Goal: Information Seeking & Learning: Learn about a topic

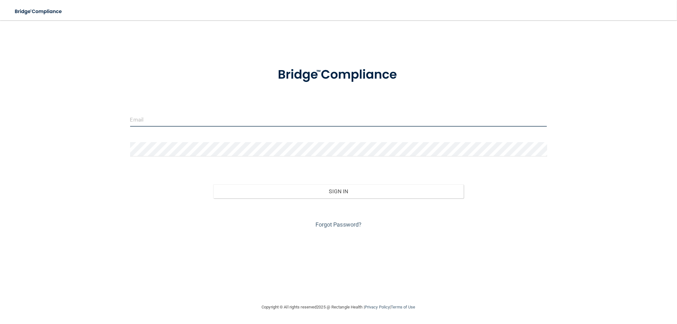
click at [151, 123] on input "email" at bounding box center [338, 119] width 417 height 14
type input "[EMAIL_ADDRESS][DOMAIN_NAME]"
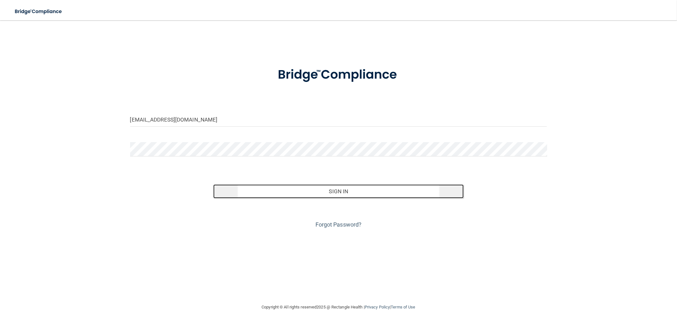
click at [278, 189] on button "Sign In" at bounding box center [338, 191] width 250 height 14
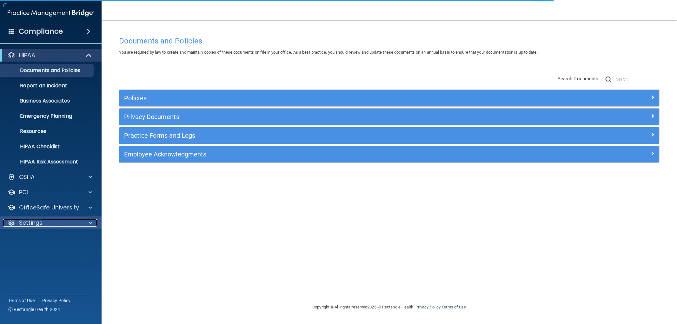
click at [46, 225] on div "Settings" at bounding box center [42, 223] width 79 height 8
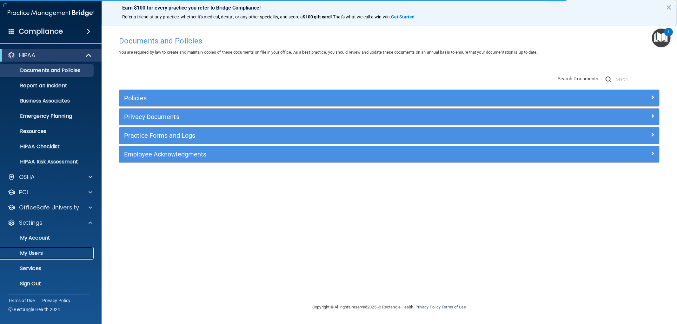
click at [42, 251] on p "My Users" at bounding box center [47, 253] width 87 height 6
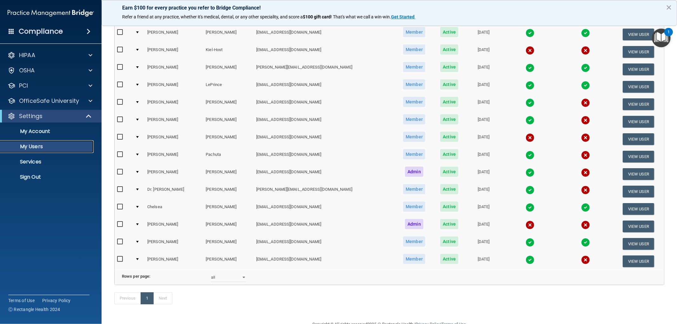
scroll to position [141, 0]
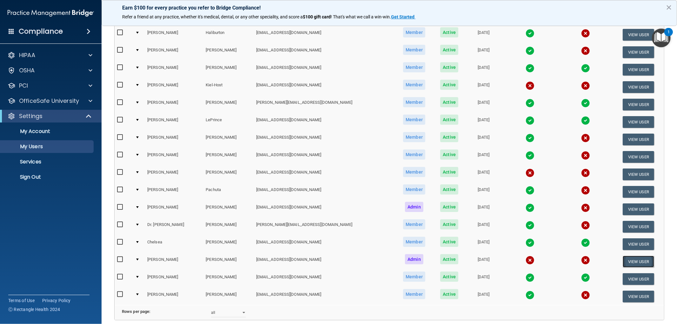
click at [631, 258] on button "View User" at bounding box center [638, 262] width 31 height 12
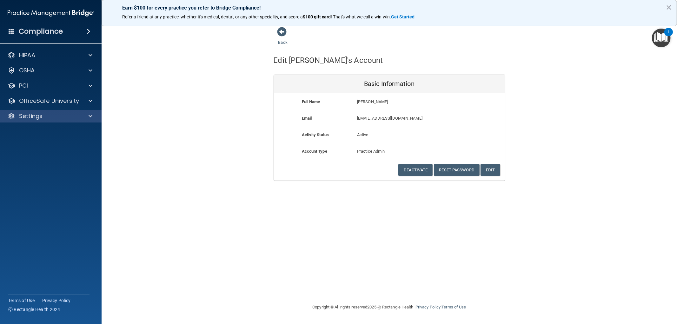
click at [53, 122] on div "Settings" at bounding box center [51, 116] width 102 height 13
drag, startPoint x: 33, startPoint y: 116, endPoint x: 33, endPoint y: 120, distance: 3.2
click at [33, 116] on p "Settings" at bounding box center [30, 116] width 23 height 8
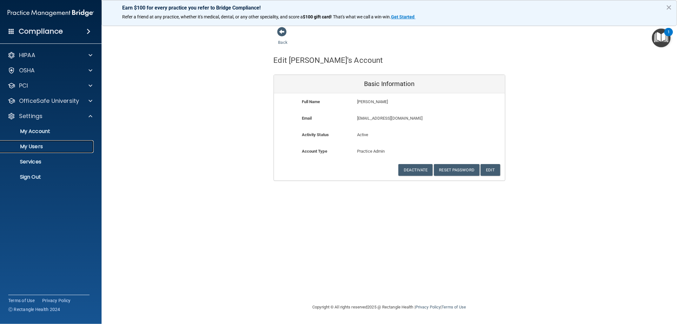
click at [37, 148] on p "My Users" at bounding box center [47, 146] width 87 height 6
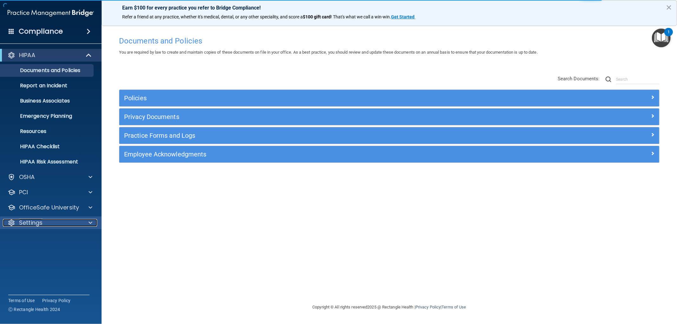
click at [26, 224] on p "Settings" at bounding box center [30, 223] width 23 height 8
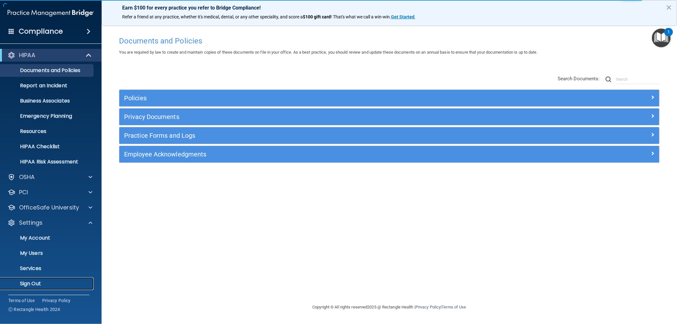
click at [34, 282] on p "Sign Out" at bounding box center [47, 284] width 87 height 6
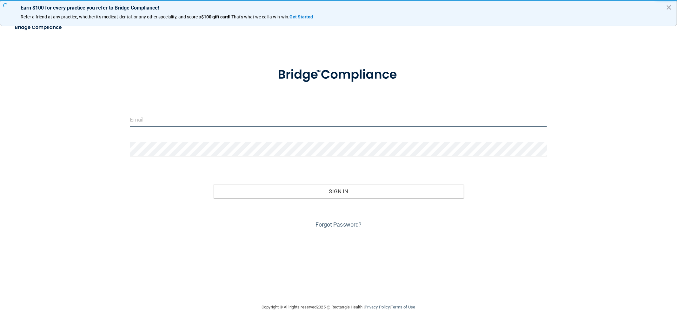
click at [164, 122] on input "email" at bounding box center [338, 119] width 417 height 14
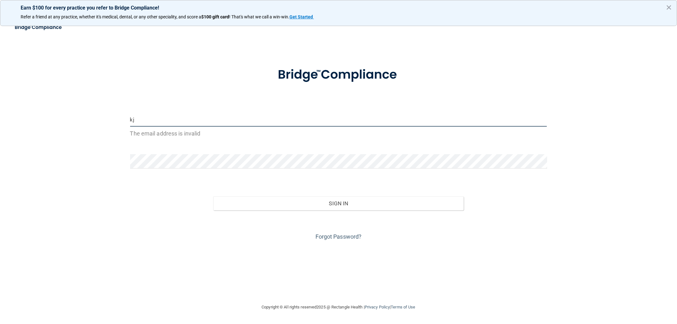
type input "[EMAIL_ADDRESS][DOMAIN_NAME]"
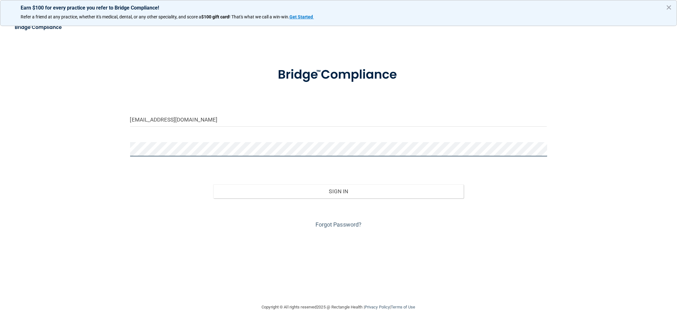
click at [213, 184] on button "Sign In" at bounding box center [338, 191] width 250 height 14
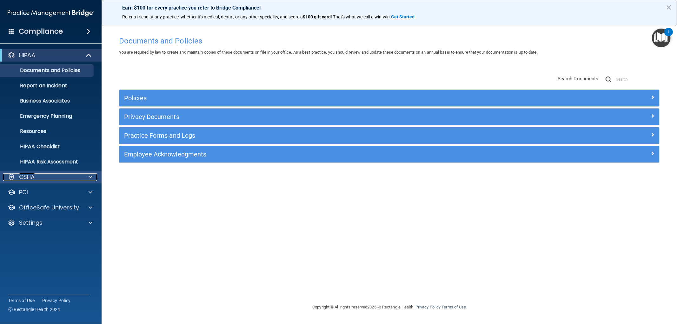
click at [44, 180] on div "OSHA" at bounding box center [42, 177] width 79 height 8
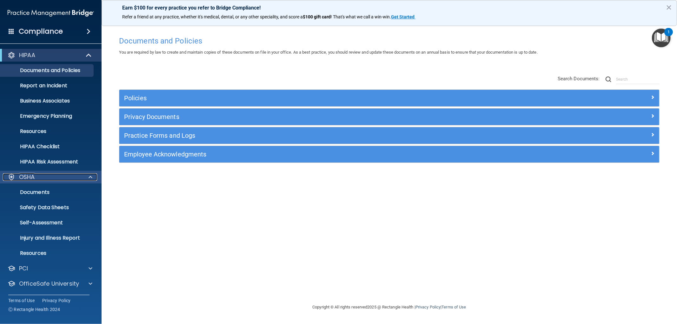
click at [48, 178] on div "OSHA" at bounding box center [42, 177] width 79 height 8
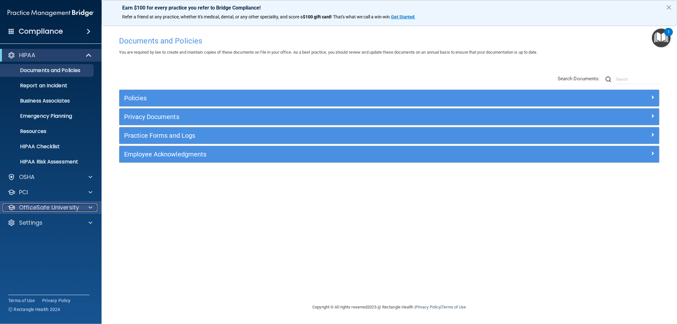
click at [62, 207] on p "OfficeSafe University" at bounding box center [49, 208] width 60 height 8
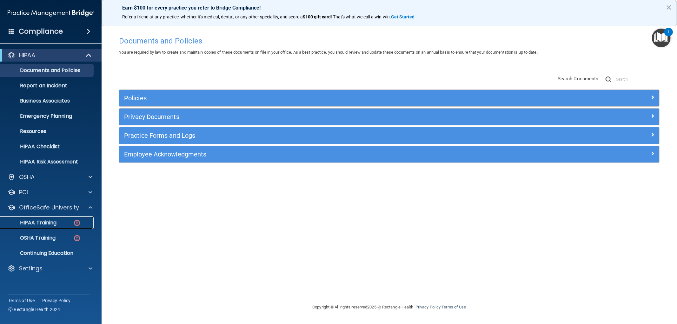
click at [50, 226] on p "HIPAA Training" at bounding box center [30, 223] width 52 height 6
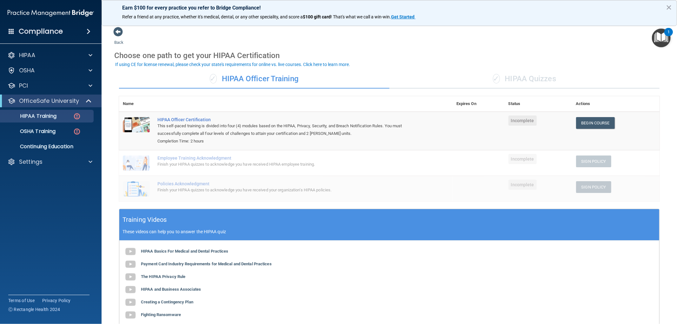
click at [518, 163] on span "Incomplete" at bounding box center [522, 159] width 28 height 10
click at [542, 76] on div "✓ HIPAA Quizzes" at bounding box center [524, 79] width 270 height 19
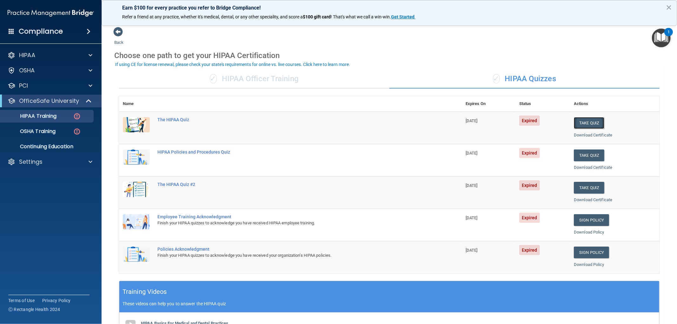
click at [583, 123] on button "Take Quiz" at bounding box center [589, 123] width 30 height 12
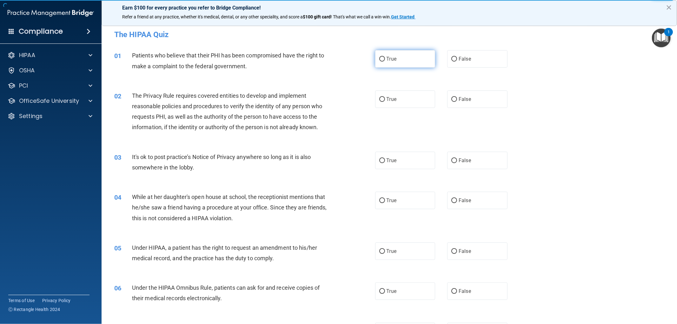
click at [379, 58] on input "True" at bounding box center [382, 59] width 6 height 5
radio input "true"
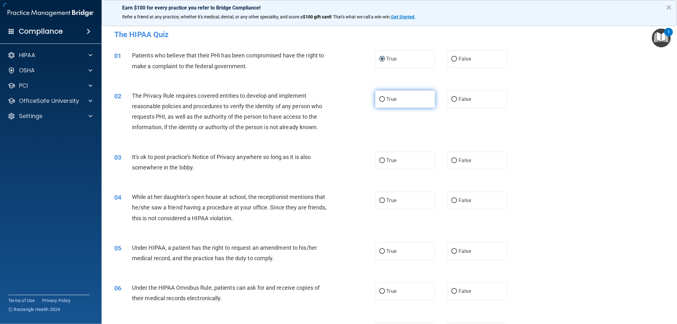
click at [380, 99] on input "True" at bounding box center [382, 99] width 6 height 5
radio input "true"
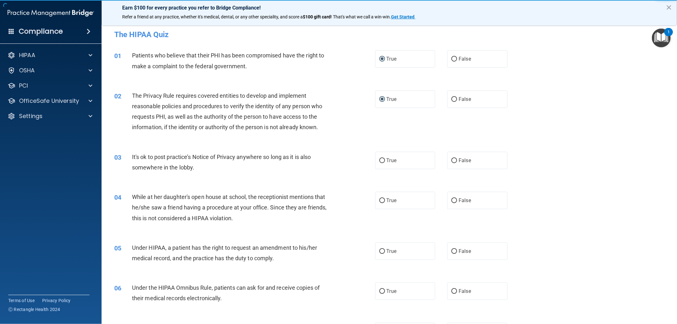
drag, startPoint x: 451, startPoint y: 161, endPoint x: 454, endPoint y: 176, distance: 15.9
click at [451, 161] on input "False" at bounding box center [454, 160] width 6 height 5
radio input "true"
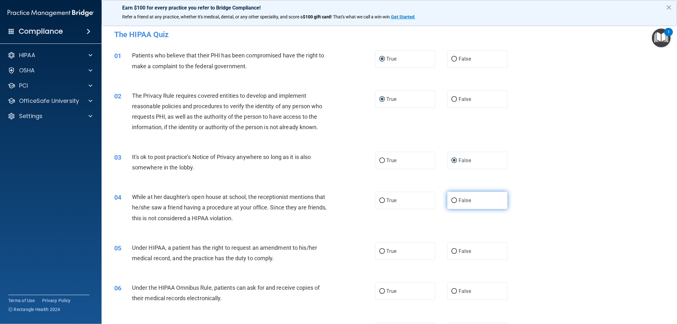
click at [452, 200] on input "False" at bounding box center [454, 200] width 6 height 5
radio input "true"
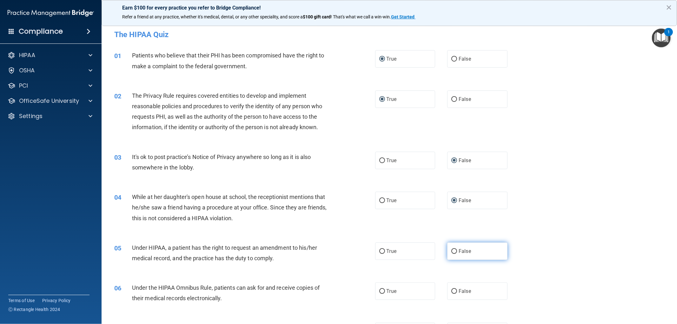
click at [451, 250] on input "False" at bounding box center [454, 251] width 6 height 5
radio input "true"
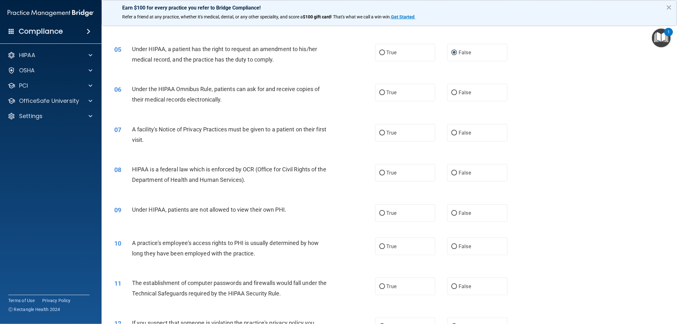
scroll to position [211, 0]
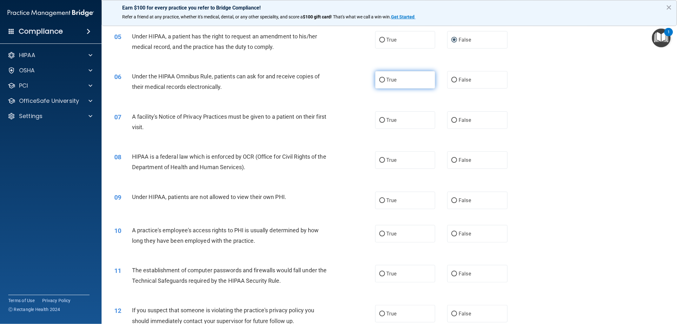
click at [379, 78] on input "True" at bounding box center [382, 80] width 6 height 5
radio input "true"
click at [380, 120] on input "True" at bounding box center [382, 120] width 6 height 5
radio input "true"
click at [379, 161] on input "True" at bounding box center [382, 160] width 6 height 5
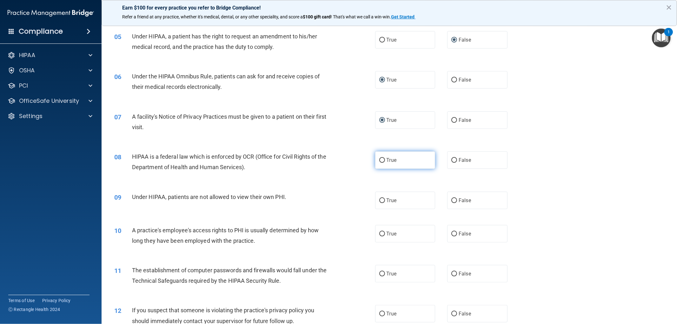
radio input "true"
click at [451, 199] on input "False" at bounding box center [454, 200] width 6 height 5
radio input "true"
click at [451, 235] on input "False" at bounding box center [454, 234] width 6 height 5
radio input "true"
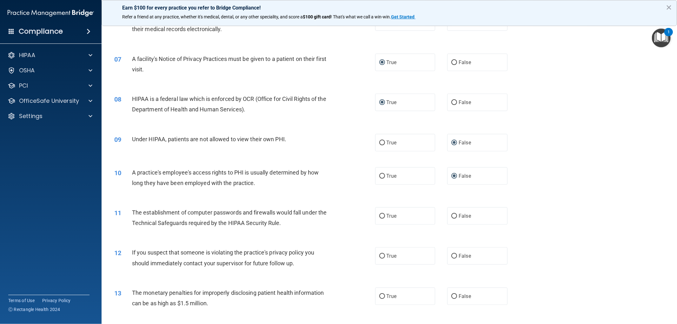
scroll to position [282, 0]
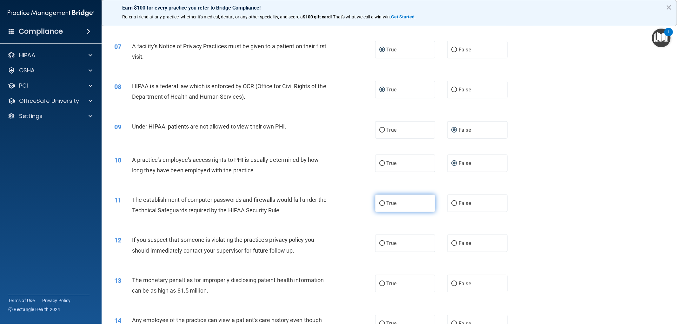
click at [379, 202] on input "True" at bounding box center [382, 203] width 6 height 5
radio input "true"
click at [381, 242] on input "True" at bounding box center [382, 243] width 6 height 5
radio input "true"
click at [380, 283] on input "True" at bounding box center [382, 284] width 6 height 5
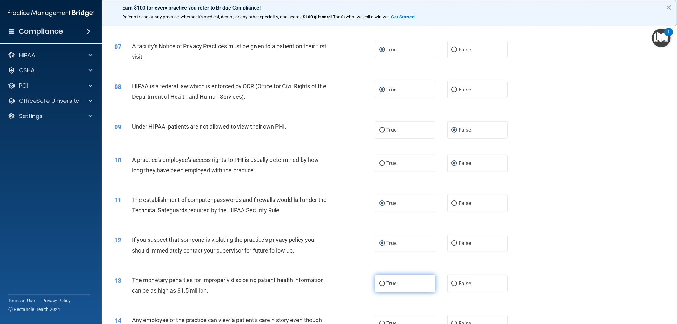
radio input "true"
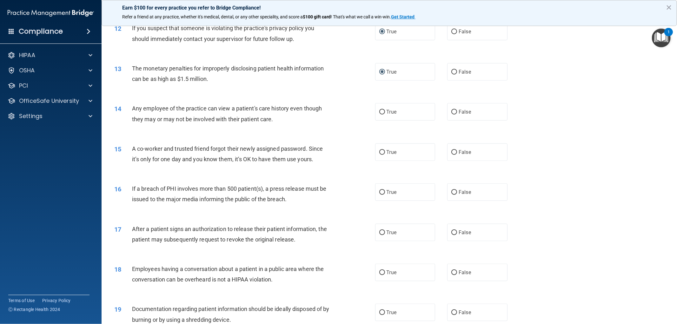
scroll to position [529, 0]
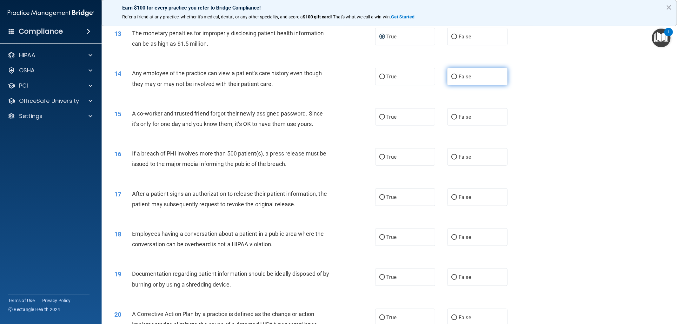
click at [451, 77] on input "False" at bounding box center [454, 77] width 6 height 5
radio input "true"
click at [451, 116] on input "False" at bounding box center [454, 117] width 6 height 5
radio input "true"
drag, startPoint x: 378, startPoint y: 157, endPoint x: 382, endPoint y: 178, distance: 21.6
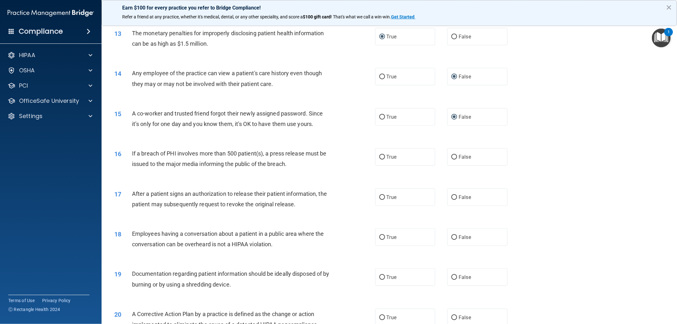
click at [379, 156] on input "True" at bounding box center [382, 157] width 6 height 5
radio input "true"
drag, startPoint x: 380, startPoint y: 197, endPoint x: 396, endPoint y: 209, distance: 20.8
click at [380, 197] on input "True" at bounding box center [382, 197] width 6 height 5
radio input "true"
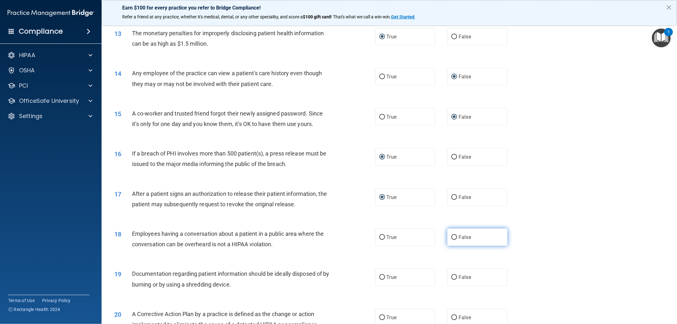
click at [453, 235] on label "False" at bounding box center [477, 237] width 60 height 17
click at [452, 236] on input "False" at bounding box center [454, 237] width 6 height 5
radio input "true"
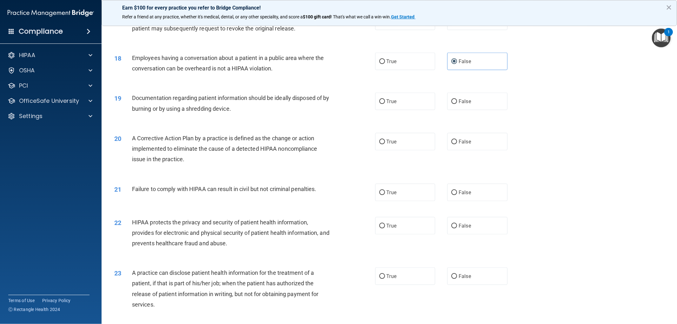
scroll to position [741, 0]
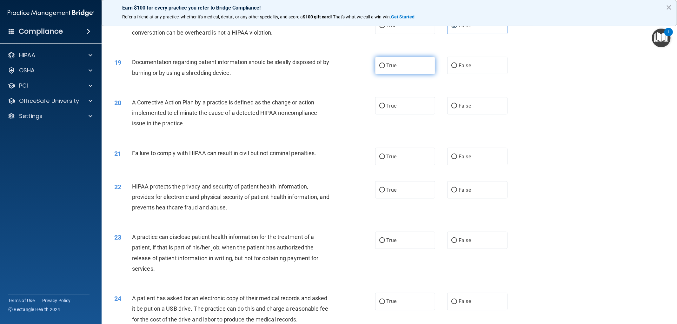
click at [379, 64] on input "True" at bounding box center [382, 65] width 6 height 5
radio input "true"
click at [379, 105] on input "True" at bounding box center [382, 106] width 6 height 5
radio input "true"
click at [452, 156] on input "False" at bounding box center [454, 157] width 6 height 5
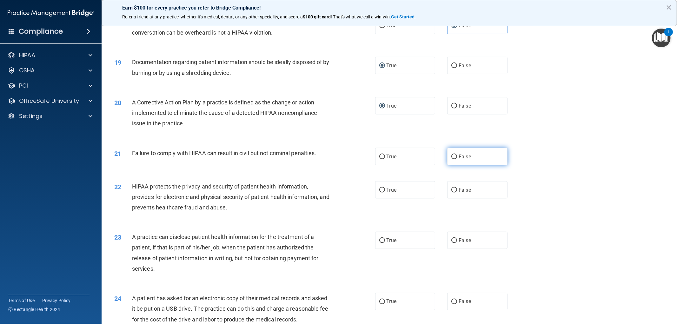
radio input "true"
click at [380, 192] on input "True" at bounding box center [382, 190] width 6 height 5
radio input "true"
click at [451, 240] on input "False" at bounding box center [454, 240] width 6 height 5
radio input "true"
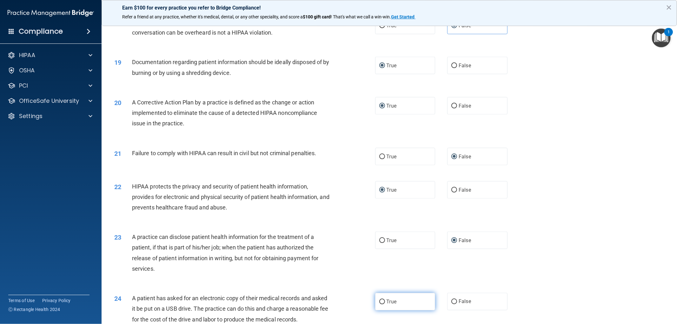
click at [379, 302] on input "True" at bounding box center [382, 302] width 6 height 5
radio input "true"
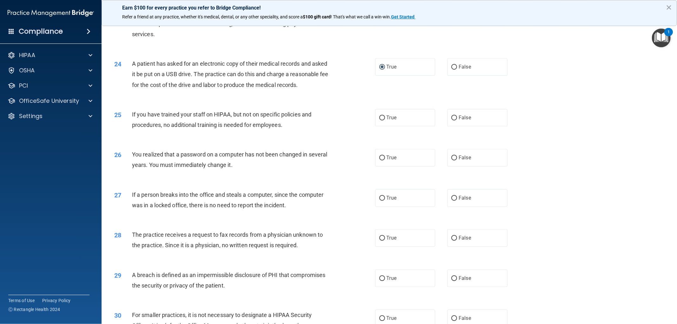
scroll to position [987, 0]
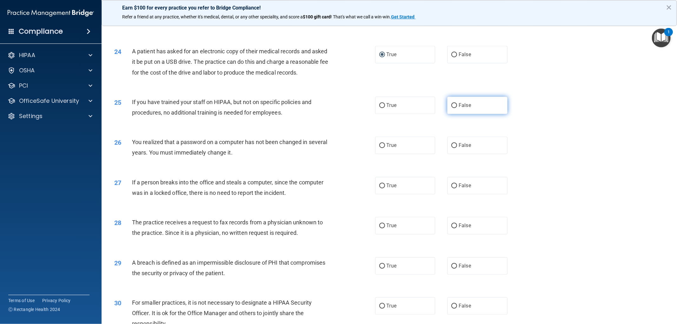
click at [451, 108] on input "False" at bounding box center [454, 105] width 6 height 5
radio input "true"
click at [379, 148] on input "True" at bounding box center [382, 145] width 6 height 5
radio input "true"
click at [451, 189] on input "False" at bounding box center [454, 186] width 6 height 5
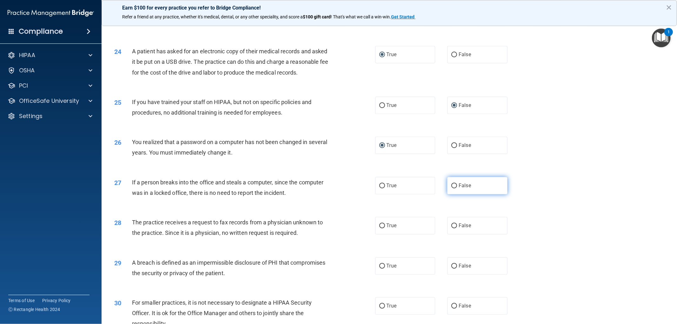
radio input "true"
click at [452, 229] on input "False" at bounding box center [454, 226] width 6 height 5
radio input "true"
click at [379, 269] on input "True" at bounding box center [382, 266] width 6 height 5
radio input "true"
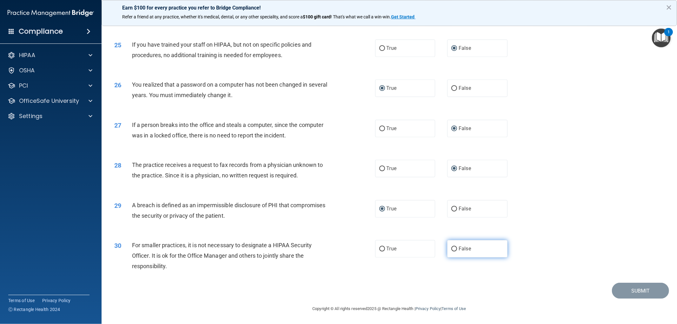
scroll to position [1055, 0]
click at [452, 247] on input "False" at bounding box center [454, 249] width 6 height 5
radio input "true"
click at [637, 288] on button "Submit" at bounding box center [640, 291] width 57 height 16
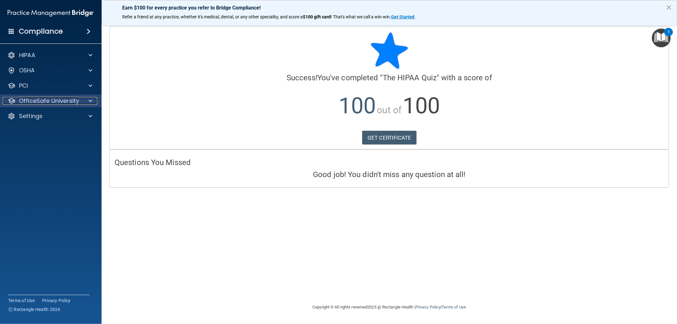
click at [45, 103] on p "OfficeSafe University" at bounding box center [49, 101] width 60 height 8
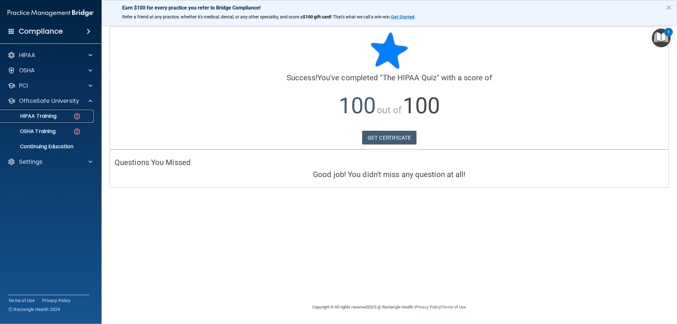
click at [47, 114] on p "HIPAA Training" at bounding box center [30, 116] width 52 height 6
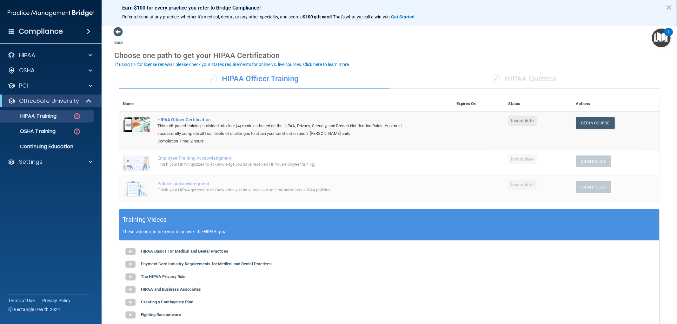
click at [528, 78] on div "✓ HIPAA Quizzes" at bounding box center [524, 79] width 270 height 19
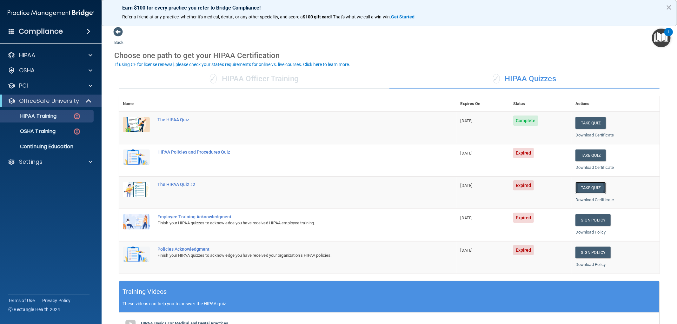
click at [588, 185] on button "Take Quiz" at bounding box center [590, 188] width 30 height 12
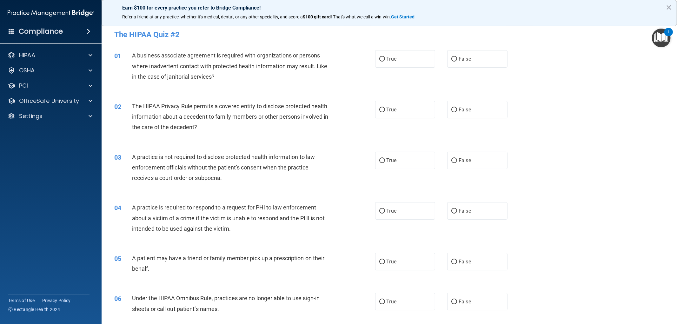
drag, startPoint x: 450, startPoint y: 59, endPoint x: 442, endPoint y: 78, distance: 20.6
click at [451, 59] on input "False" at bounding box center [454, 59] width 6 height 5
radio input "true"
click at [379, 110] on input "True" at bounding box center [382, 110] width 6 height 5
radio input "true"
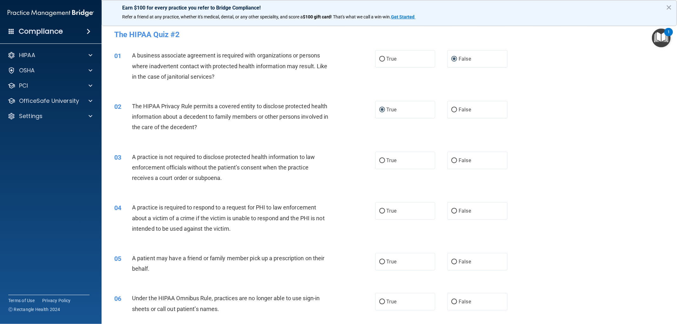
click at [451, 161] on input "False" at bounding box center [454, 160] width 6 height 5
radio input "true"
click at [379, 211] on input "True" at bounding box center [382, 211] width 6 height 5
radio input "true"
drag, startPoint x: 379, startPoint y: 262, endPoint x: 395, endPoint y: 258, distance: 16.3
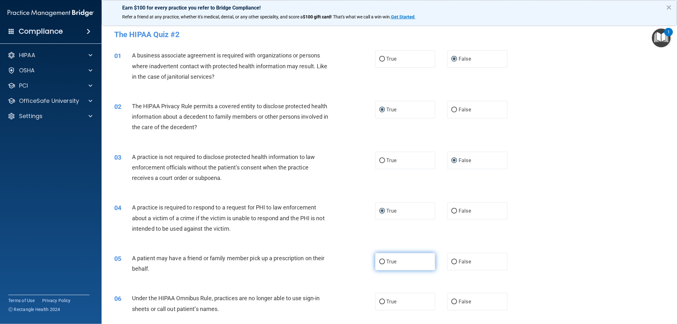
click at [379, 262] on input "True" at bounding box center [382, 262] width 6 height 5
radio input "true"
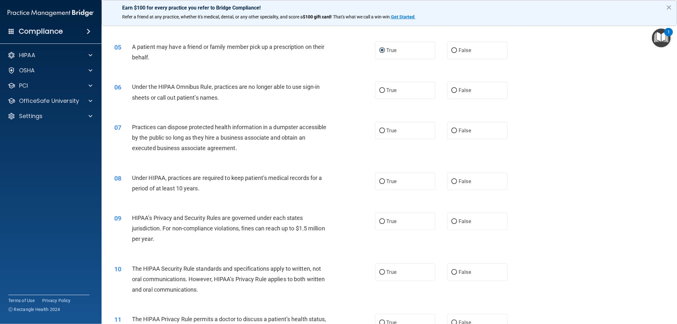
scroll to position [247, 0]
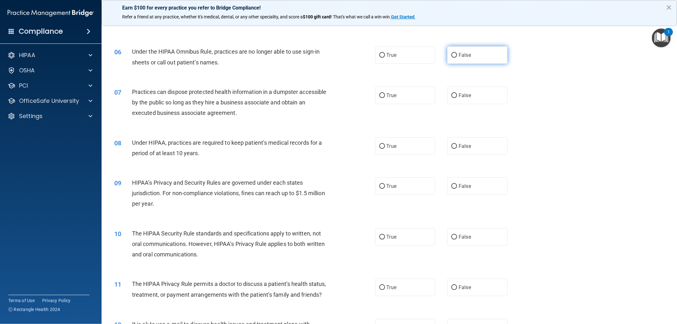
click at [452, 57] on input "False" at bounding box center [454, 55] width 6 height 5
radio input "true"
click at [452, 95] on input "False" at bounding box center [454, 95] width 6 height 5
radio input "true"
click at [451, 145] on input "False" at bounding box center [454, 146] width 6 height 5
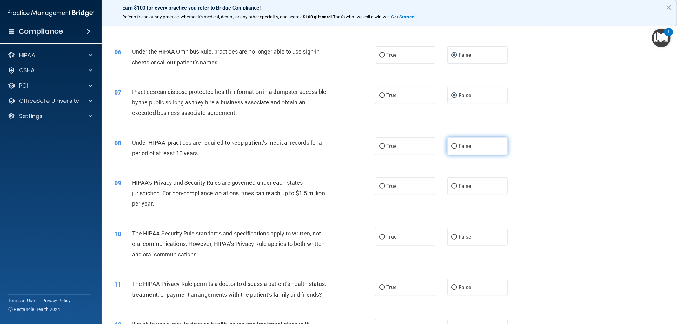
radio input "true"
click at [451, 184] on input "False" at bounding box center [454, 186] width 6 height 5
radio input "true"
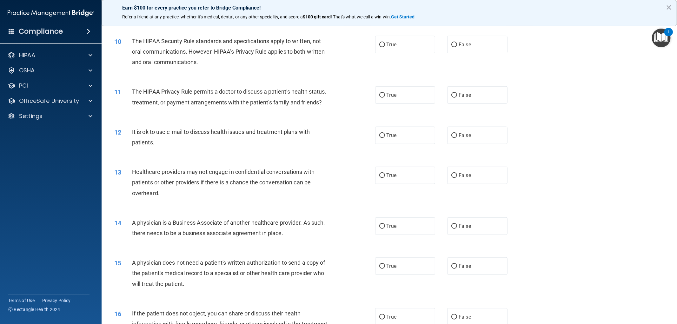
scroll to position [423, 0]
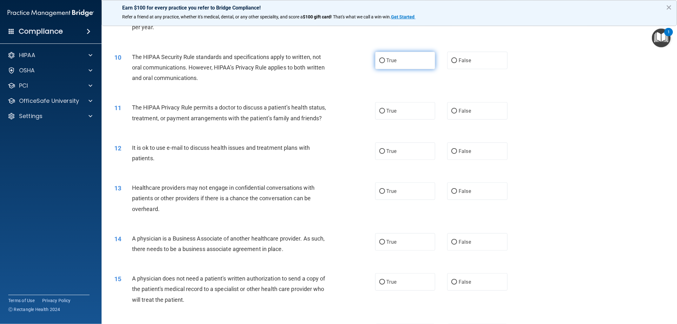
click at [379, 59] on input "True" at bounding box center [382, 60] width 6 height 5
radio input "true"
click at [381, 110] on input "True" at bounding box center [382, 111] width 6 height 5
radio input "true"
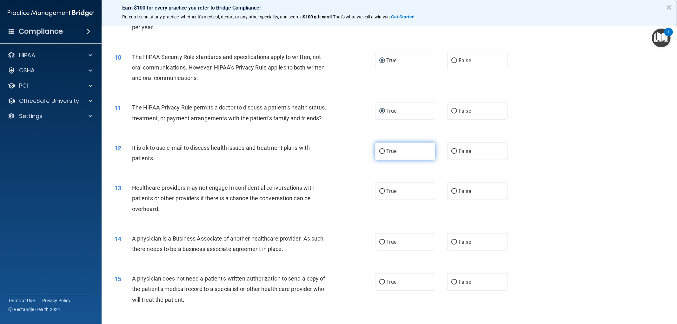
click at [379, 151] on input "True" at bounding box center [382, 151] width 6 height 5
radio input "true"
click at [451, 191] on input "False" at bounding box center [454, 191] width 6 height 5
radio input "true"
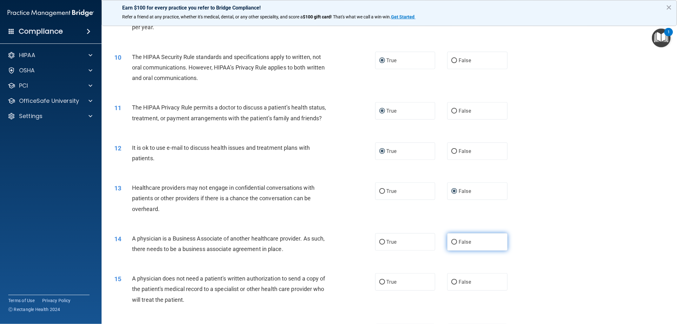
click at [451, 242] on input "False" at bounding box center [454, 242] width 6 height 5
radio input "true"
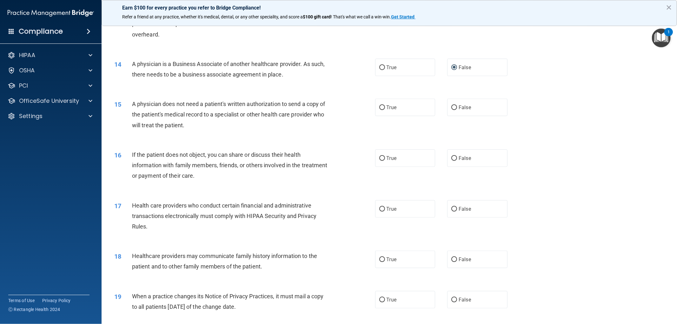
scroll to position [635, 0]
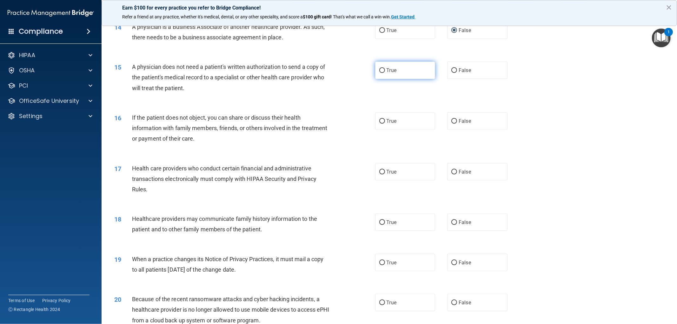
click at [379, 68] on input "True" at bounding box center [382, 70] width 6 height 5
radio input "true"
click at [380, 119] on input "True" at bounding box center [382, 121] width 6 height 5
radio input "true"
click at [380, 170] on input "True" at bounding box center [382, 172] width 6 height 5
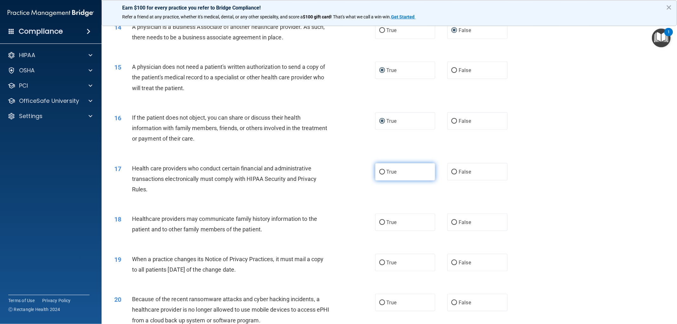
radio input "true"
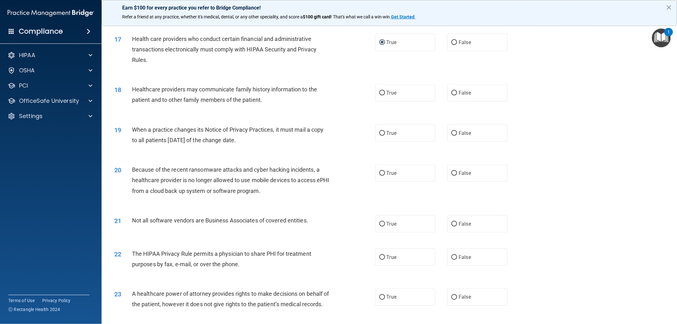
scroll to position [776, 0]
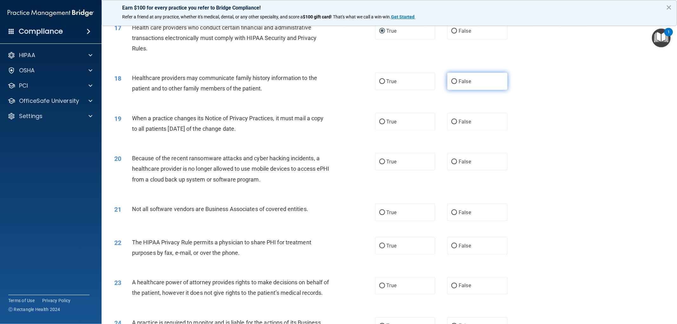
click at [451, 79] on input "False" at bounding box center [454, 81] width 6 height 5
radio input "true"
click at [451, 120] on input "False" at bounding box center [454, 122] width 6 height 5
radio input "true"
click at [451, 162] on input "False" at bounding box center [454, 162] width 6 height 5
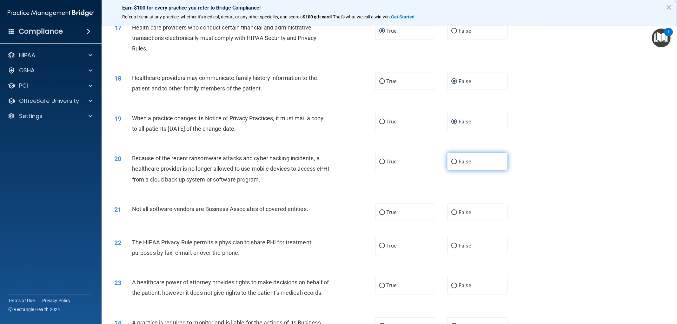
radio input "true"
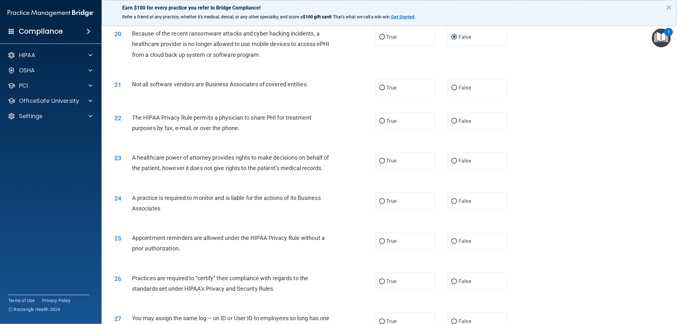
scroll to position [917, 0]
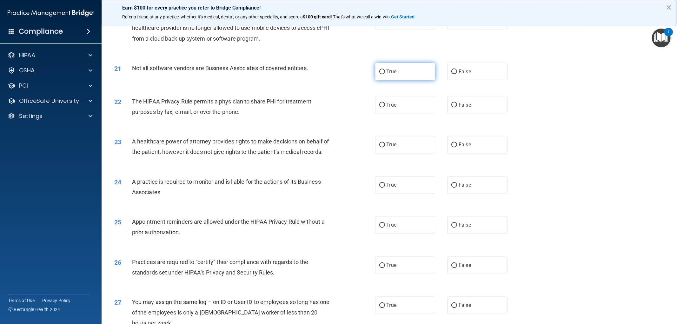
click at [380, 71] on input "True" at bounding box center [382, 72] width 6 height 5
radio input "true"
click at [380, 104] on input "True" at bounding box center [382, 105] width 6 height 5
radio input "true"
drag, startPoint x: 450, startPoint y: 145, endPoint x: 450, endPoint y: 150, distance: 5.4
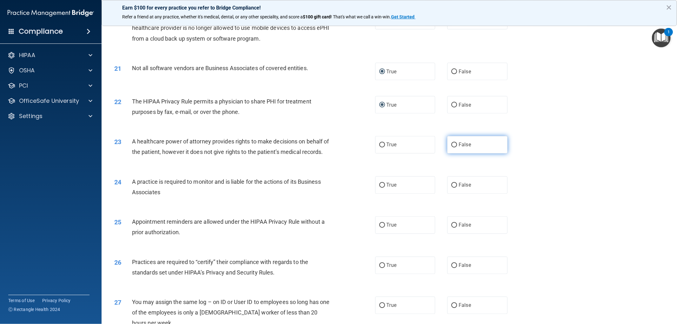
click at [451, 145] on input "False" at bounding box center [454, 145] width 6 height 5
radio input "true"
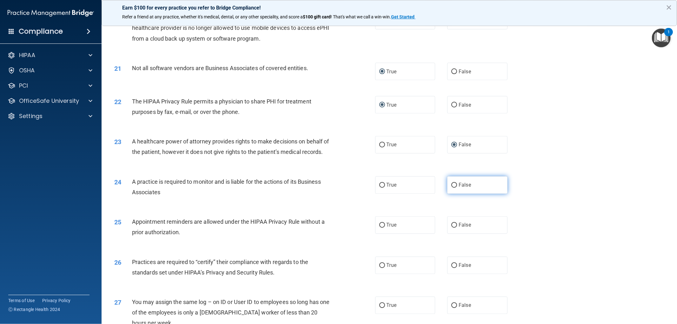
click at [451, 188] on input "False" at bounding box center [454, 185] width 6 height 5
radio input "true"
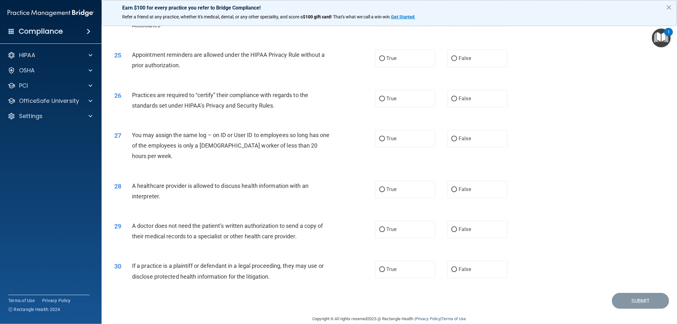
scroll to position [1093, 0]
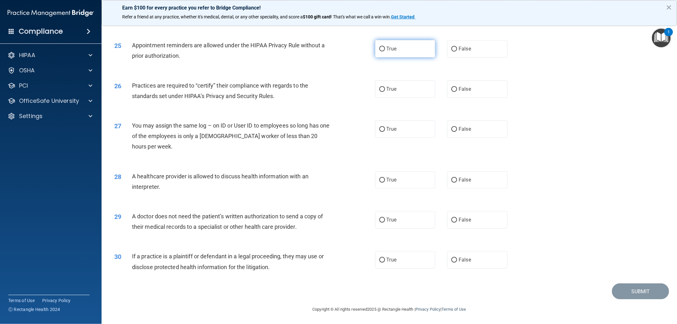
click at [379, 51] on input "True" at bounding box center [382, 49] width 6 height 5
radio input "true"
click at [451, 92] on input "False" at bounding box center [454, 89] width 6 height 5
radio input "true"
click at [451, 132] on input "False" at bounding box center [454, 129] width 6 height 5
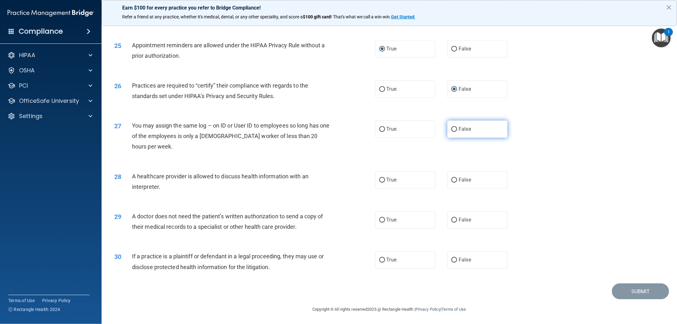
radio input "true"
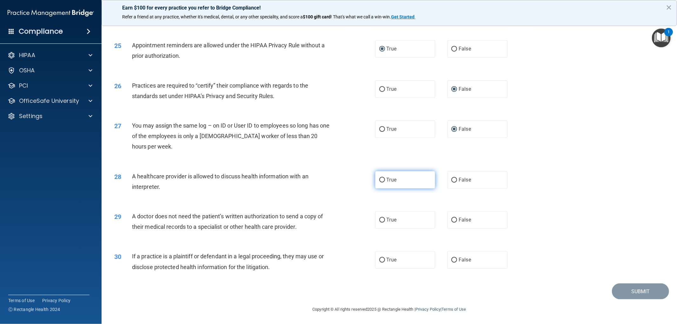
click at [379, 183] on input "True" at bounding box center [382, 180] width 6 height 5
radio input "true"
click at [380, 223] on input "True" at bounding box center [382, 220] width 6 height 5
radio input "true"
click at [381, 263] on input "True" at bounding box center [382, 260] width 6 height 5
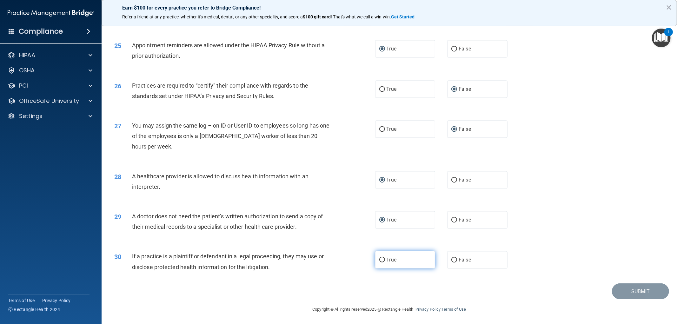
radio input "true"
click at [625, 300] on button "Submit" at bounding box center [640, 291] width 57 height 16
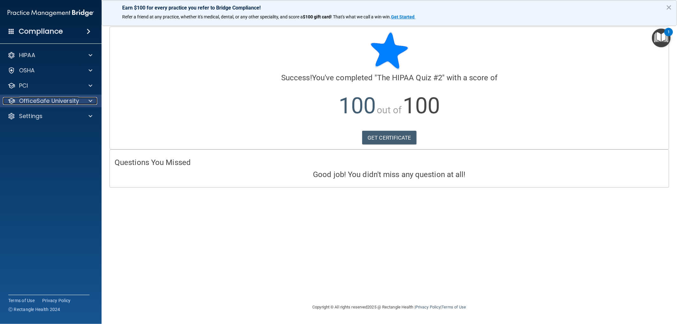
click at [39, 103] on p "OfficeSafe University" at bounding box center [49, 101] width 60 height 8
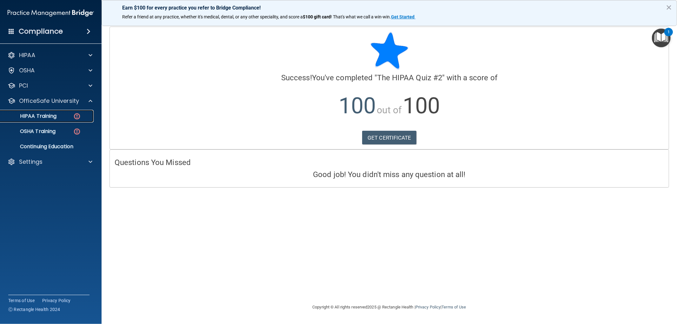
click at [40, 117] on p "HIPAA Training" at bounding box center [30, 116] width 52 height 6
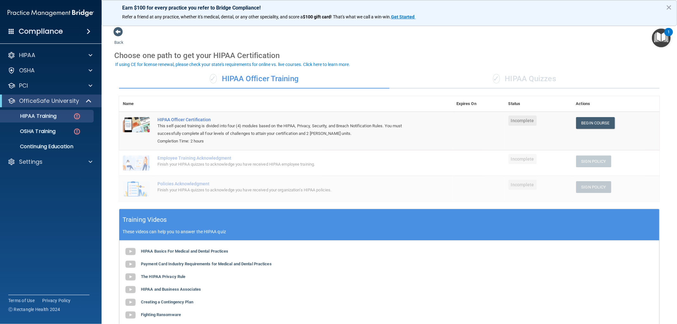
click at [502, 75] on div "✓ HIPAA Quizzes" at bounding box center [524, 79] width 270 height 19
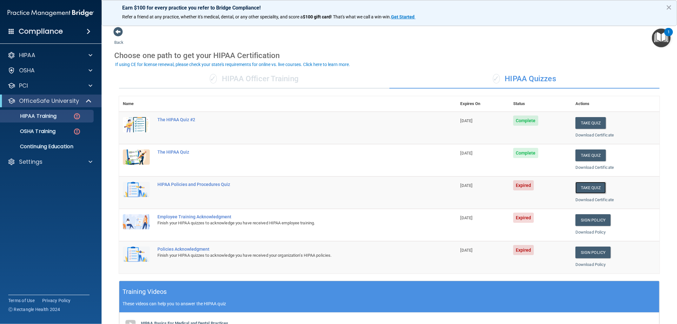
drag, startPoint x: 590, startPoint y: 189, endPoint x: 591, endPoint y: 194, distance: 5.1
click at [591, 193] on td "Take Quiz Download Certificate" at bounding box center [616, 192] width 88 height 32
click at [589, 188] on button "Take Quiz" at bounding box center [590, 188] width 30 height 12
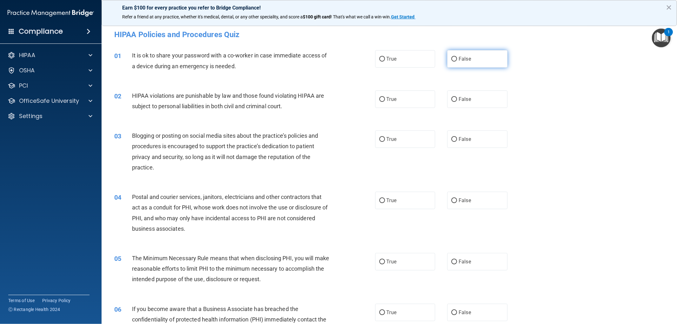
click at [453, 58] on input "False" at bounding box center [454, 59] width 6 height 5
radio input "true"
click at [380, 101] on input "True" at bounding box center [382, 99] width 6 height 5
radio input "true"
click at [451, 139] on input "False" at bounding box center [454, 139] width 6 height 5
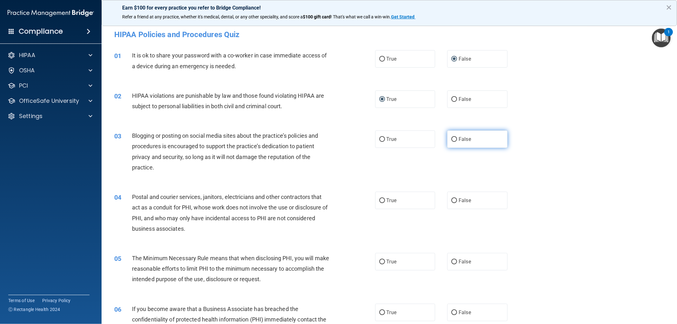
radio input "true"
click at [379, 201] on input "True" at bounding box center [382, 200] width 6 height 5
radio input "true"
click at [379, 261] on input "True" at bounding box center [382, 262] width 6 height 5
radio input "true"
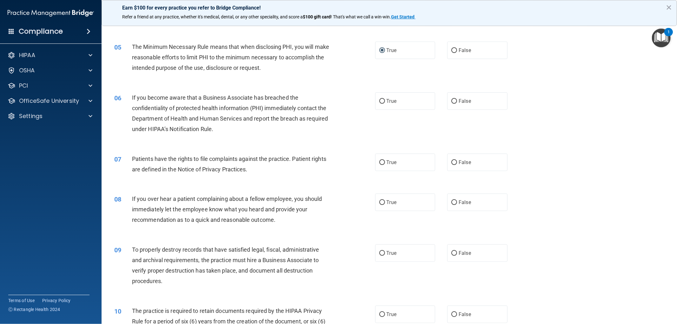
scroll to position [247, 0]
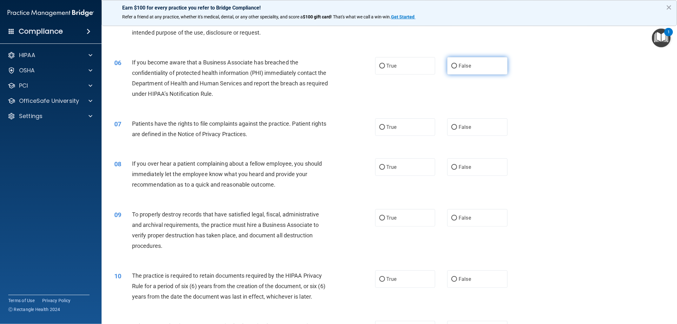
click at [451, 65] on input "False" at bounding box center [454, 66] width 6 height 5
radio input "true"
click at [379, 128] on input "True" at bounding box center [382, 127] width 6 height 5
radio input "true"
click at [451, 167] on input "False" at bounding box center [454, 167] width 6 height 5
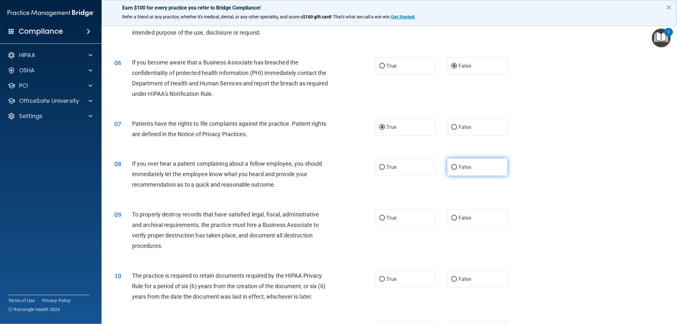
radio input "true"
click at [455, 218] on label "False" at bounding box center [477, 217] width 60 height 17
click at [455, 218] on input "False" at bounding box center [454, 218] width 6 height 5
radio input "true"
drag, startPoint x: 379, startPoint y: 278, endPoint x: 388, endPoint y: 276, distance: 9.2
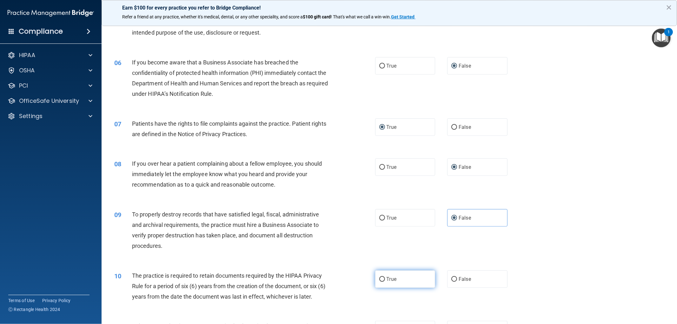
click at [379, 278] on input "True" at bounding box center [382, 279] width 6 height 5
radio input "true"
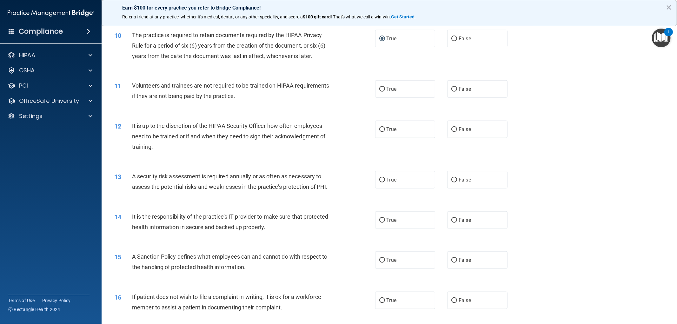
scroll to position [494, 0]
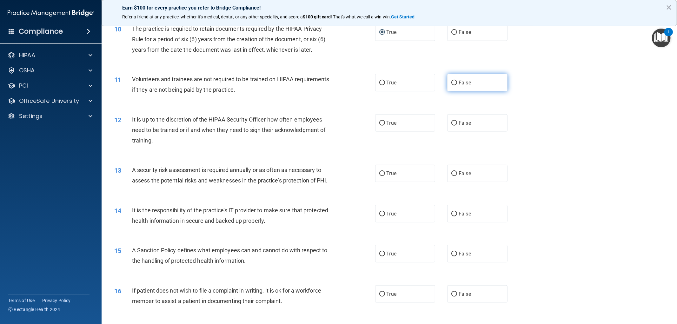
click at [451, 81] on input "False" at bounding box center [454, 83] width 6 height 5
radio input "true"
click at [451, 122] on input "False" at bounding box center [454, 123] width 6 height 5
radio input "true"
click at [379, 173] on input "True" at bounding box center [382, 173] width 6 height 5
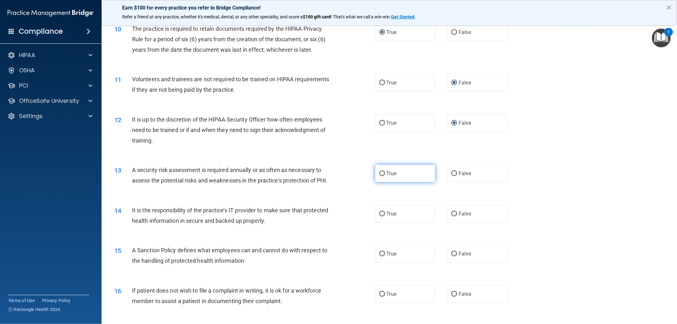
radio input "true"
drag, startPoint x: 451, startPoint y: 226, endPoint x: 451, endPoint y: 231, distance: 5.1
click at [451, 216] on input "False" at bounding box center [454, 214] width 6 height 5
radio input "true"
click at [451, 256] on input "False" at bounding box center [454, 254] width 6 height 5
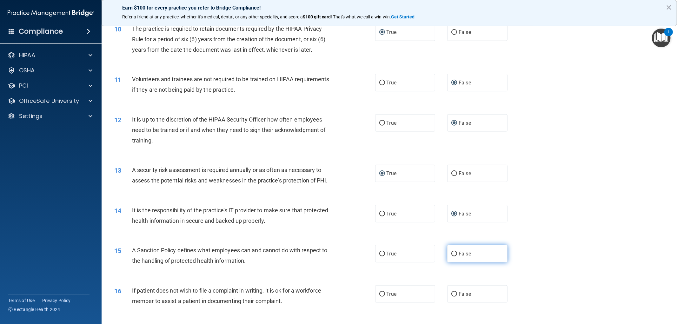
radio input "true"
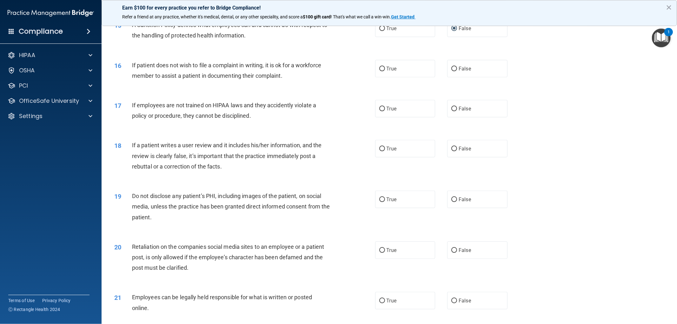
scroll to position [741, 0]
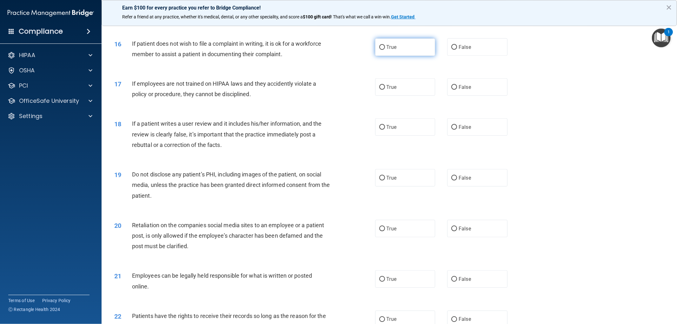
click at [379, 50] on input "True" at bounding box center [382, 47] width 6 height 5
radio input "true"
click at [451, 90] on input "False" at bounding box center [454, 87] width 6 height 5
radio input "true"
click at [451, 130] on input "False" at bounding box center [454, 127] width 6 height 5
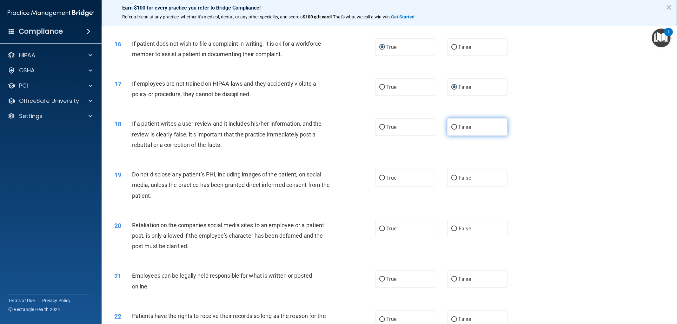
radio input "true"
drag, startPoint x: 380, startPoint y: 188, endPoint x: 383, endPoint y: 188, distance: 3.8
click at [379, 181] on input "True" at bounding box center [382, 178] width 6 height 5
radio input "true"
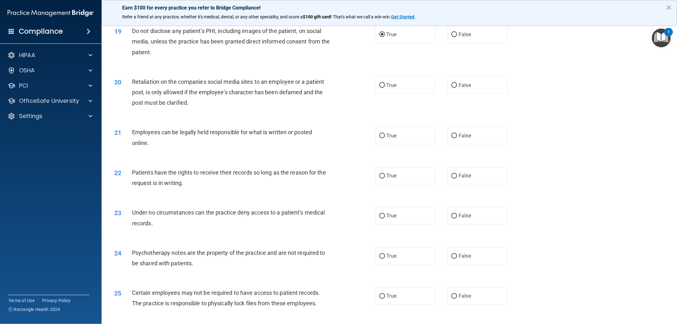
scroll to position [917, 0]
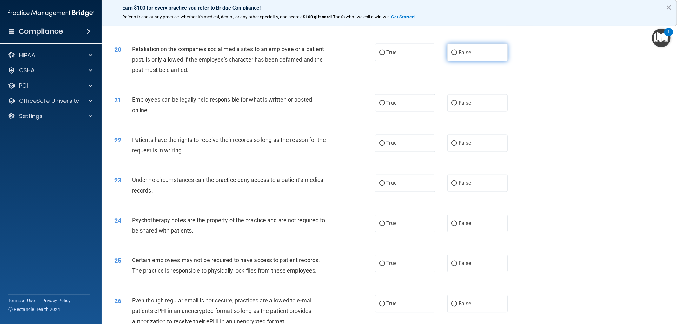
click at [451, 55] on input "False" at bounding box center [454, 52] width 6 height 5
radio input "true"
drag, startPoint x: 382, startPoint y: 111, endPoint x: 398, endPoint y: 124, distance: 21.3
click at [381, 106] on input "True" at bounding box center [382, 103] width 6 height 5
radio input "true"
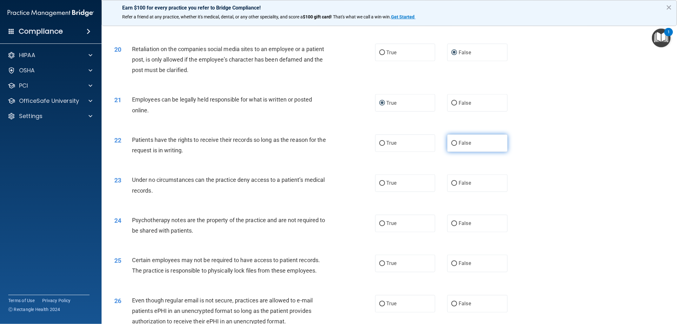
click at [451, 146] on input "False" at bounding box center [454, 143] width 6 height 5
radio input "true"
click at [451, 186] on input "False" at bounding box center [454, 183] width 6 height 5
radio input "true"
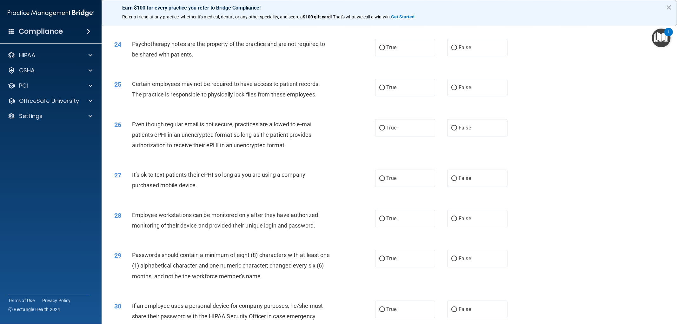
scroll to position [1093, 0]
drag, startPoint x: 382, startPoint y: 56, endPoint x: 383, endPoint y: 77, distance: 21.3
click at [381, 50] on input "True" at bounding box center [382, 47] width 6 height 5
radio input "true"
click at [379, 90] on input "True" at bounding box center [382, 87] width 6 height 5
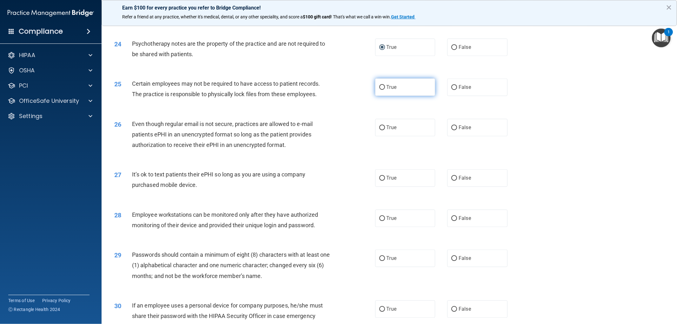
radio input "true"
click at [379, 130] on input "True" at bounding box center [382, 127] width 6 height 5
radio input "true"
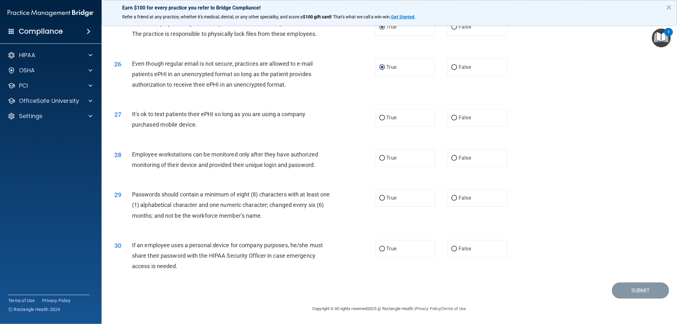
scroll to position [1164, 0]
click at [451, 116] on input "False" at bounding box center [454, 118] width 6 height 5
radio input "true"
drag, startPoint x: 452, startPoint y: 156, endPoint x: 449, endPoint y: 159, distance: 4.5
click at [452, 156] on input "False" at bounding box center [454, 158] width 6 height 5
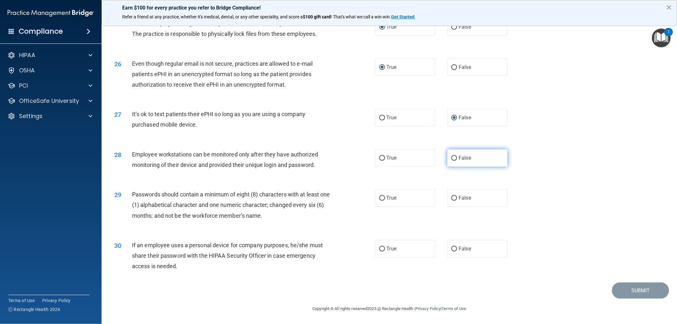
radio input "true"
click at [375, 198] on label "True" at bounding box center [405, 197] width 60 height 17
click at [379, 198] on input "True" at bounding box center [382, 198] width 6 height 5
radio input "true"
click at [451, 249] on input "False" at bounding box center [454, 249] width 6 height 5
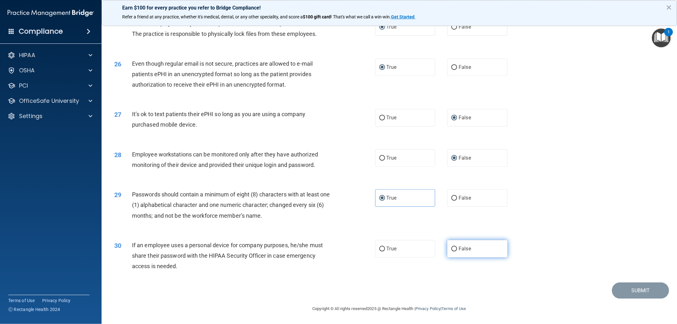
radio input "true"
click at [620, 284] on button "Submit" at bounding box center [640, 290] width 57 height 16
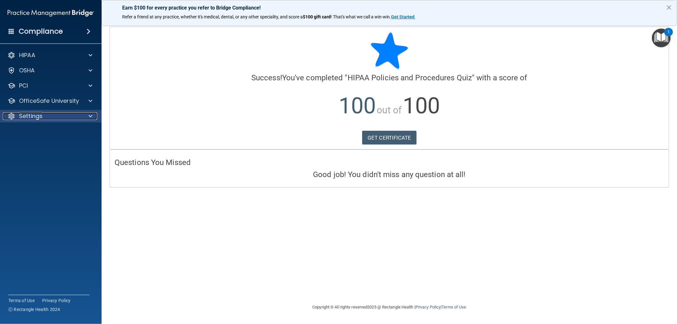
click at [53, 113] on div "Settings" at bounding box center [42, 116] width 79 height 8
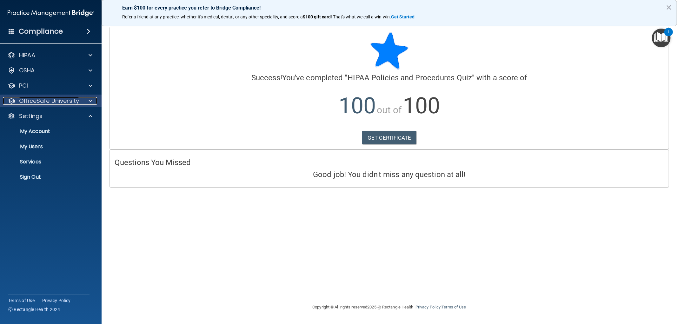
click at [56, 98] on p "OfficeSafe University" at bounding box center [49, 101] width 60 height 8
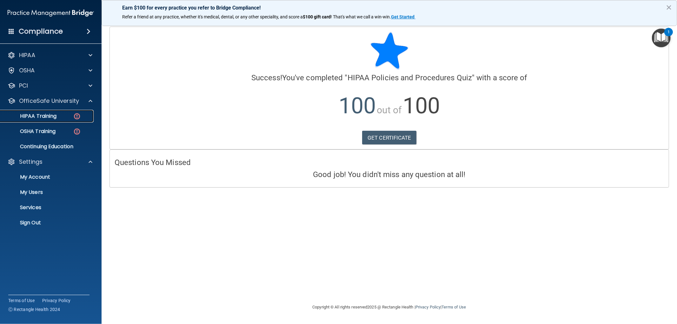
click at [53, 111] on link "HIPAA Training" at bounding box center [44, 116] width 100 height 13
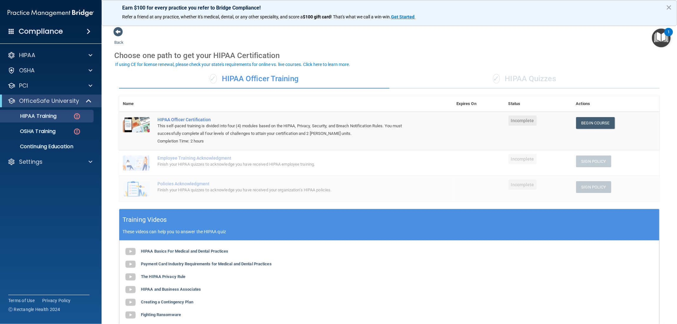
click at [541, 79] on div "✓ HIPAA Quizzes" at bounding box center [524, 79] width 270 height 19
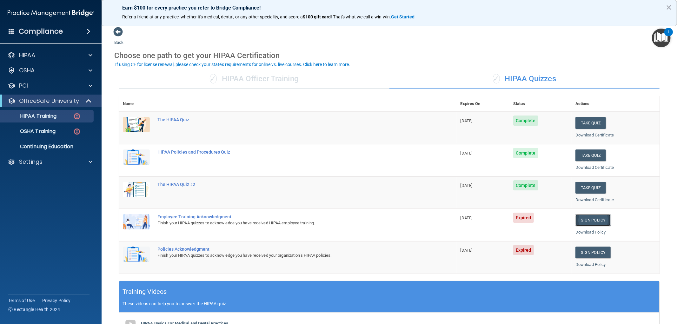
click at [593, 220] on link "Sign Policy" at bounding box center [592, 220] width 35 height 12
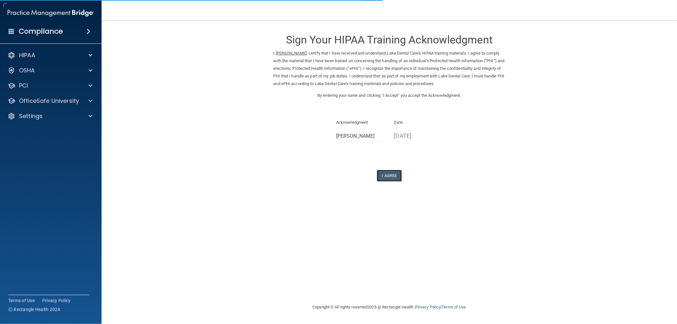
click at [385, 172] on button "I Agree" at bounding box center [389, 176] width 25 height 12
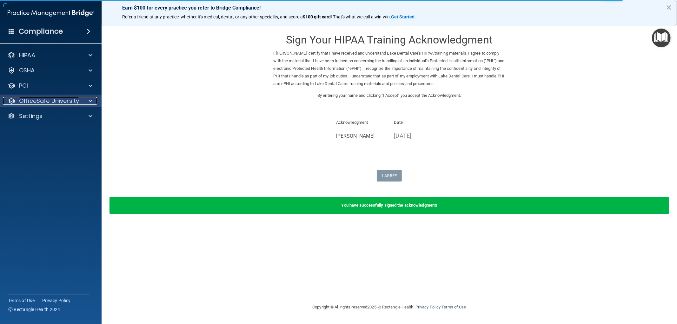
click at [72, 102] on p "OfficeSafe University" at bounding box center [49, 101] width 60 height 8
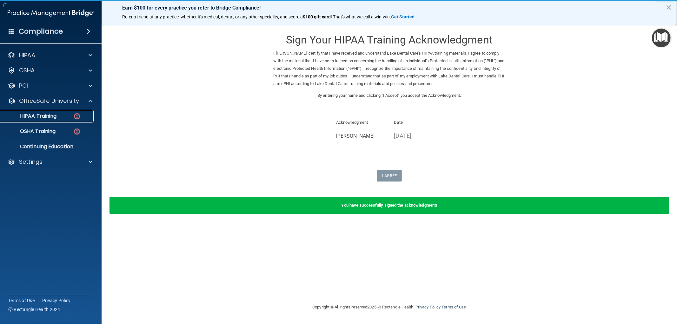
click at [55, 116] on p "HIPAA Training" at bounding box center [30, 116] width 52 height 6
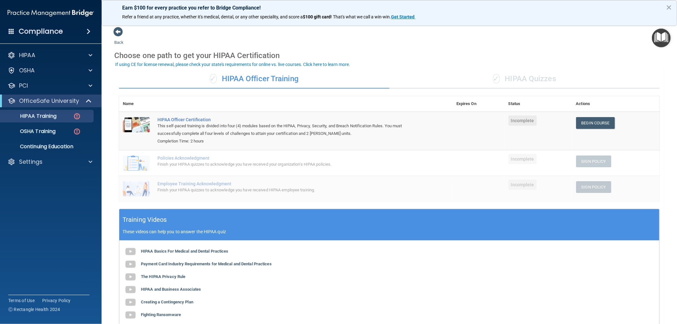
click at [524, 76] on div "✓ HIPAA Quizzes" at bounding box center [524, 79] width 270 height 19
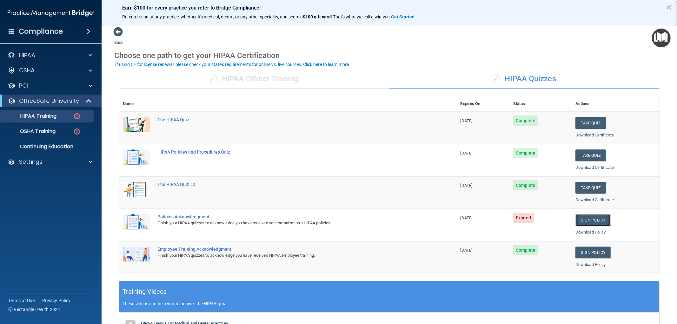
click at [588, 218] on link "Sign Policy" at bounding box center [592, 220] width 35 height 12
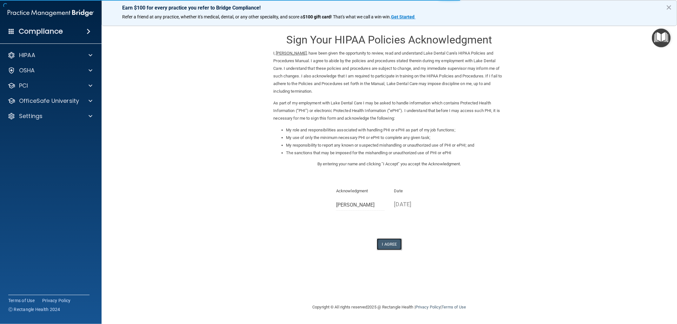
click at [395, 243] on button "I Agree" at bounding box center [389, 244] width 25 height 12
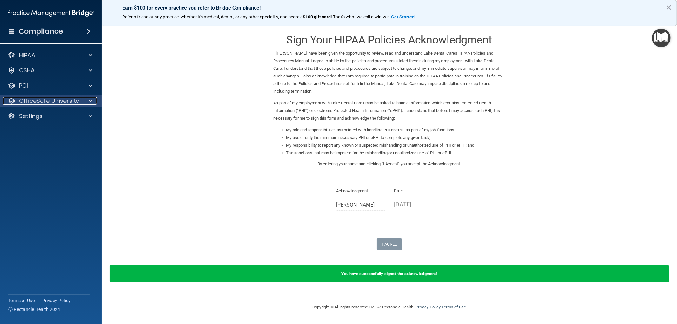
click at [67, 103] on p "OfficeSafe University" at bounding box center [49, 101] width 60 height 8
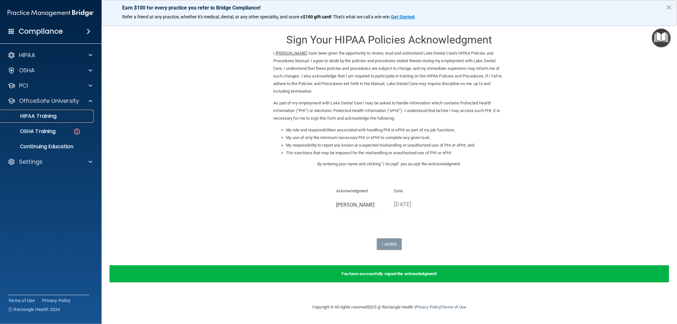
click at [45, 117] on p "HIPAA Training" at bounding box center [30, 116] width 52 height 6
